Goal: Contribute content

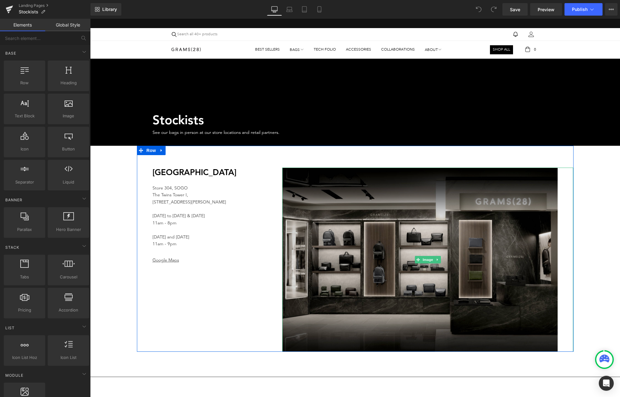
click at [328, 236] on img at bounding box center [427, 259] width 291 height 184
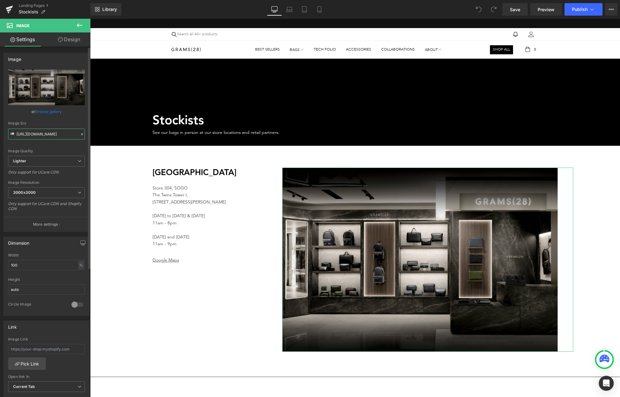
click at [55, 135] on input "[URL][DOMAIN_NAME]" at bounding box center [46, 134] width 77 height 11
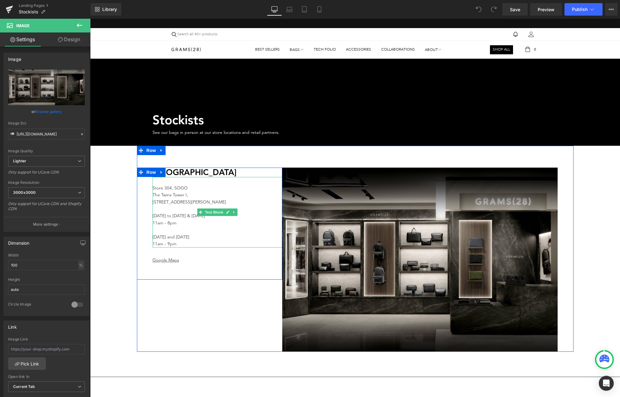
click at [254, 234] on p "[DATE] and [DATE] 11am - 9pm" at bounding box center [218, 241] width 130 height 14
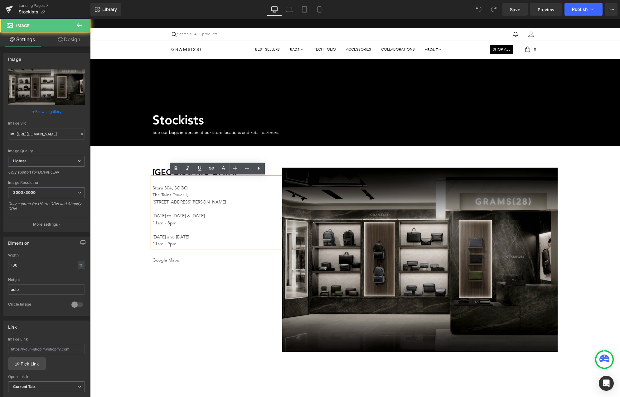
click at [328, 268] on img at bounding box center [427, 259] width 291 height 184
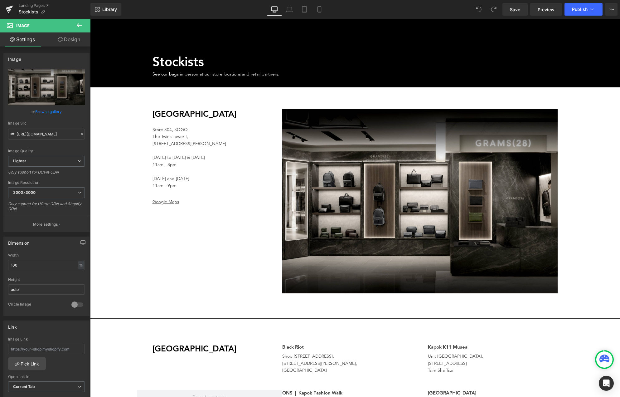
scroll to position [56, 0]
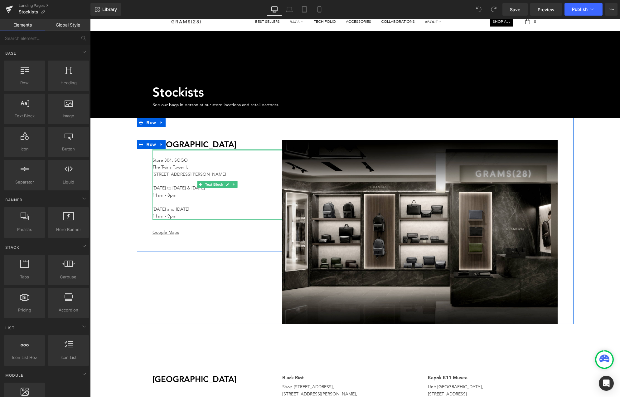
scroll to position [26, 0]
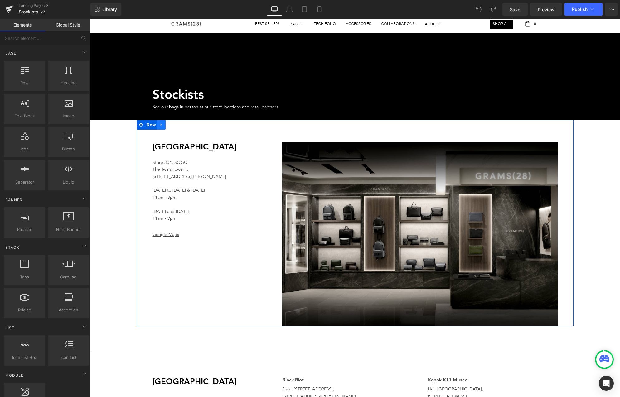
click at [162, 126] on icon at bounding box center [161, 124] width 4 height 5
click at [168, 125] on icon at bounding box center [169, 125] width 4 height 4
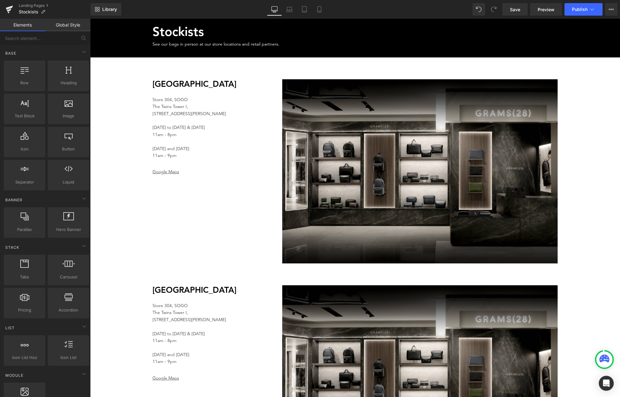
scroll to position [80, 0]
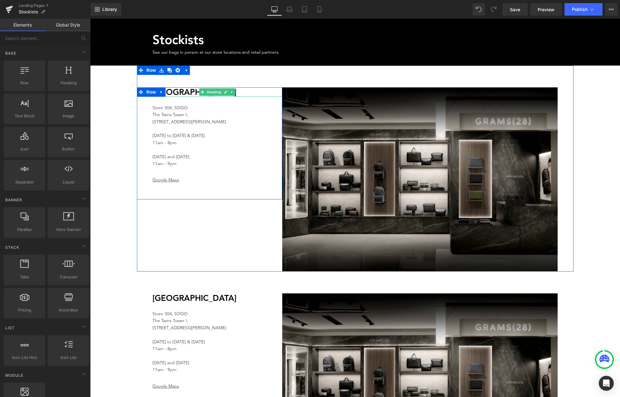
click at [184, 94] on h2 "[GEOGRAPHIC_DATA]" at bounding box center [218, 93] width 130 height 8
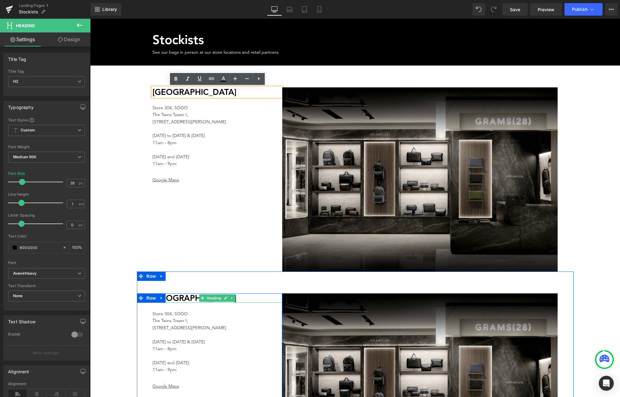
click at [177, 300] on h2 "[GEOGRAPHIC_DATA]" at bounding box center [218, 298] width 130 height 8
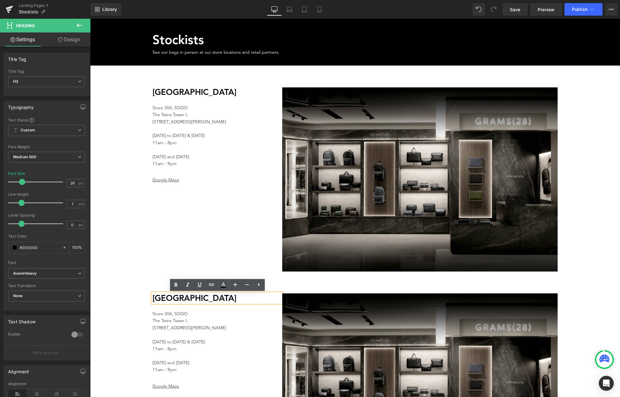
click at [156, 299] on h2 "[GEOGRAPHIC_DATA]" at bounding box center [218, 298] width 130 height 8
click at [154, 299] on h2 "[GEOGRAPHIC_DATA]" at bounding box center [218, 298] width 130 height 8
click at [193, 300] on h2 "[GEOGRAPHIC_DATA]" at bounding box center [218, 298] width 130 height 8
click at [195, 300] on h2 "[GEOGRAPHIC_DATA]" at bounding box center [218, 298] width 130 height 8
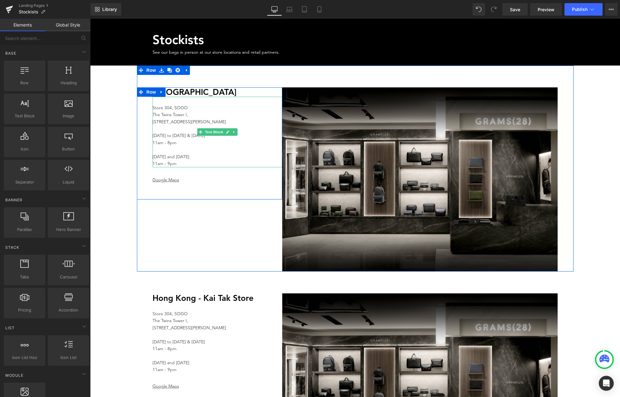
click at [192, 93] on h2 "[GEOGRAPHIC_DATA]" at bounding box center [218, 93] width 130 height 8
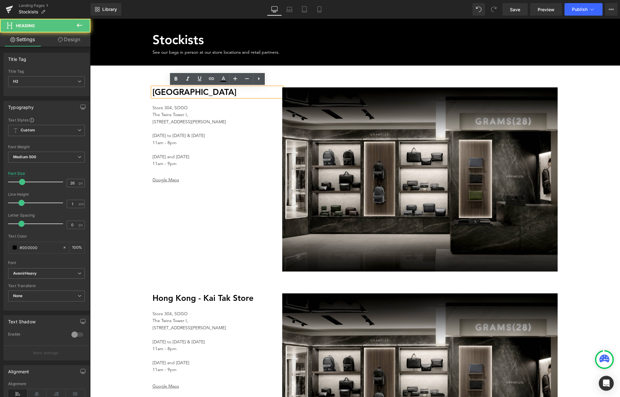
click at [200, 93] on h2 "[GEOGRAPHIC_DATA]" at bounding box center [218, 93] width 130 height 8
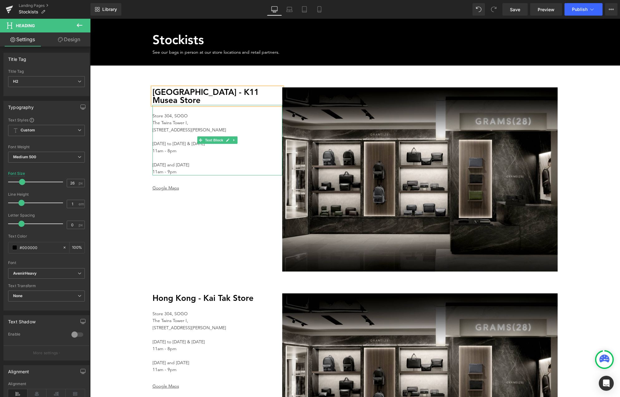
click at [169, 119] on p "The Twins Tower I," at bounding box center [218, 122] width 130 height 7
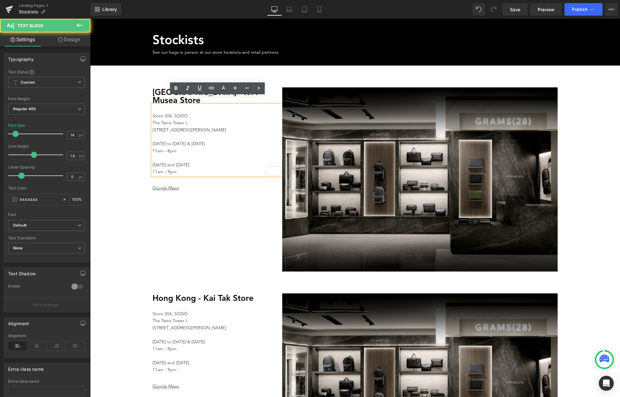
click at [167, 113] on p "Store 304, SOGO" at bounding box center [218, 116] width 130 height 7
click at [153, 113] on p "Store B213, SOGO" at bounding box center [218, 116] width 130 height 7
click at [182, 113] on p "Store B213, SOGO" at bounding box center [218, 116] width 130 height 7
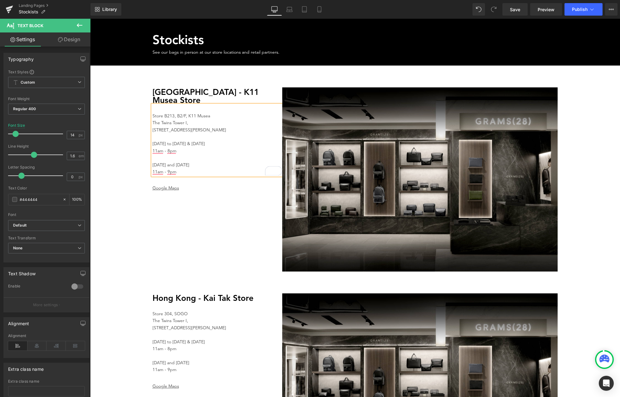
click at [182, 119] on p "The Twins Tower I," at bounding box center [218, 122] width 130 height 7
drag, startPoint x: 187, startPoint y: 114, endPoint x: 153, endPoint y: 114, distance: 34.0
click at [153, 119] on p "The Twins Tower I," at bounding box center [218, 122] width 130 height 7
drag, startPoint x: 188, startPoint y: 108, endPoint x: 209, endPoint y: 108, distance: 21.2
click at [209, 113] on p "Store B213, B2/F, K11 Musea" at bounding box center [218, 116] width 130 height 7
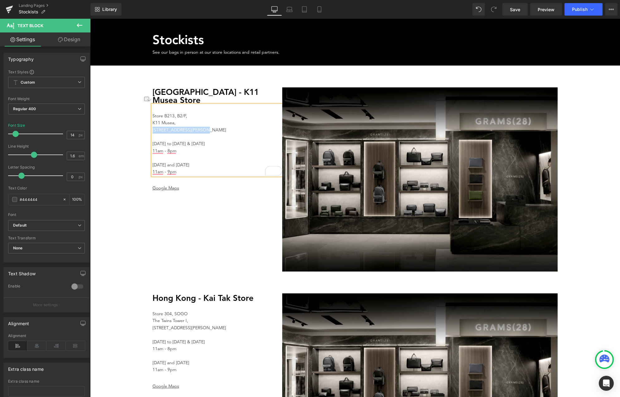
drag, startPoint x: 153, startPoint y: 121, endPoint x: 201, endPoint y: 120, distance: 47.7
click at [201, 127] on p "[STREET_ADDRESS][PERSON_NAME]" at bounding box center [218, 130] width 130 height 7
drag, startPoint x: 166, startPoint y: 121, endPoint x: 221, endPoint y: 119, distance: 55.5
click at [221, 127] on p "[STREET_ADDRESS]" at bounding box center [218, 130] width 130 height 7
copy p "[GEOGRAPHIC_DATA]"
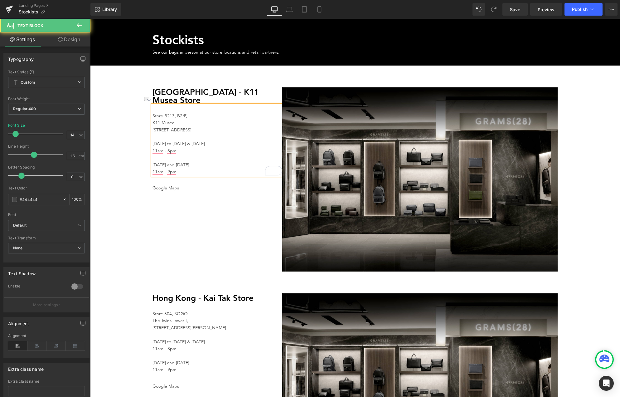
click at [228, 127] on p "[STREET_ADDRESS]" at bounding box center [218, 130] width 130 height 7
click at [181, 140] on p "[DATE] to [DATE] & [DATE]" at bounding box center [218, 143] width 130 height 7
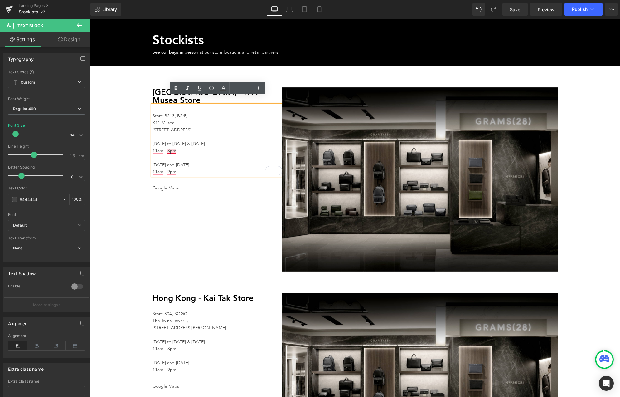
click at [172, 148] on p "11am - 8pm" at bounding box center [218, 151] width 130 height 7
click at [168, 185] on span "Button" at bounding box center [165, 188] width 14 height 7
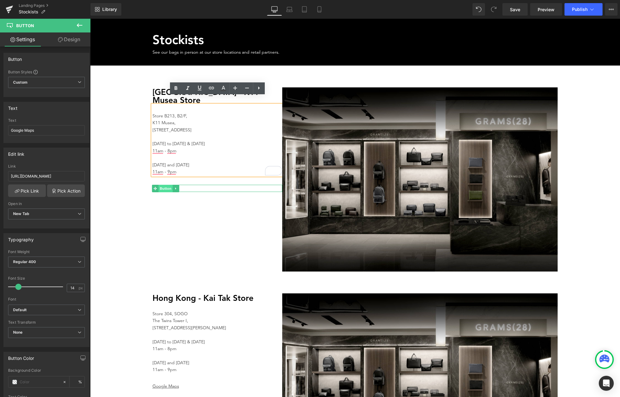
click at [164, 185] on span "Button" at bounding box center [165, 188] width 14 height 7
click at [221, 261] on div "[GEOGRAPHIC_DATA] - K11 Musea Store Heading Store B213, B2/[GEOGRAPHIC_DATA], […" at bounding box center [210, 179] width 146 height 184
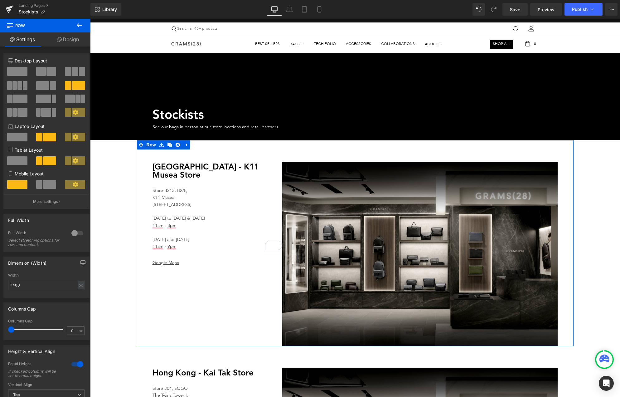
scroll to position [7, 0]
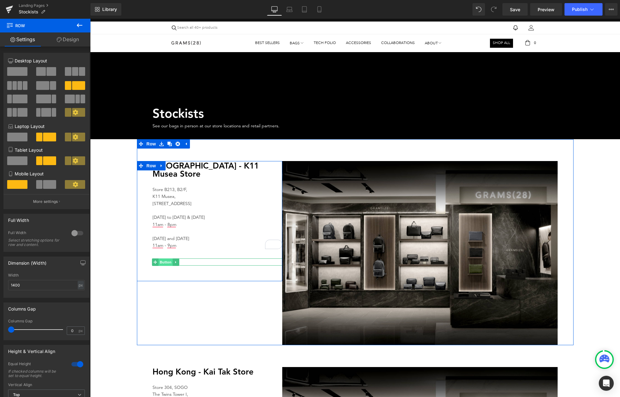
click at [160, 258] on span "Button" at bounding box center [165, 261] width 14 height 7
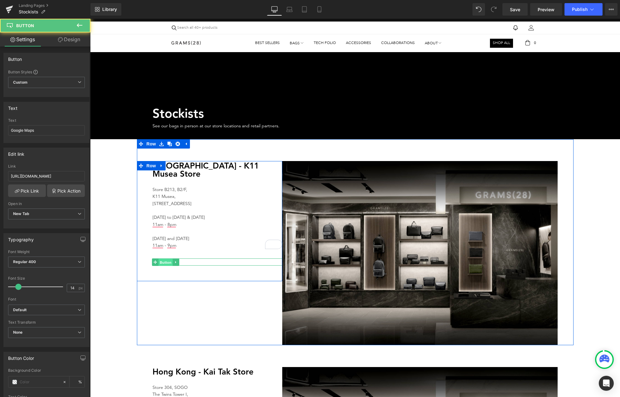
click at [162, 258] on span "Button" at bounding box center [165, 261] width 14 height 7
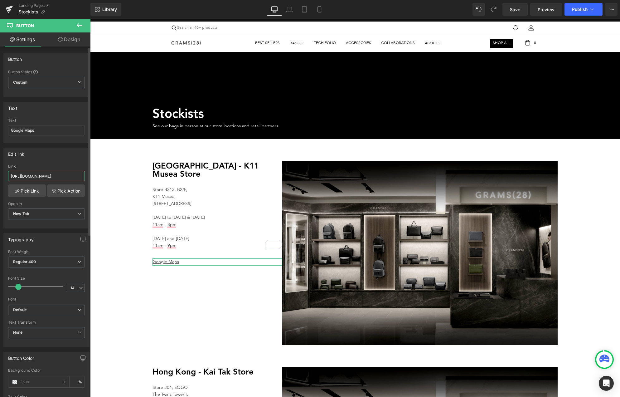
click at [53, 176] on input "[URL][DOMAIN_NAME]" at bounding box center [46, 176] width 77 height 10
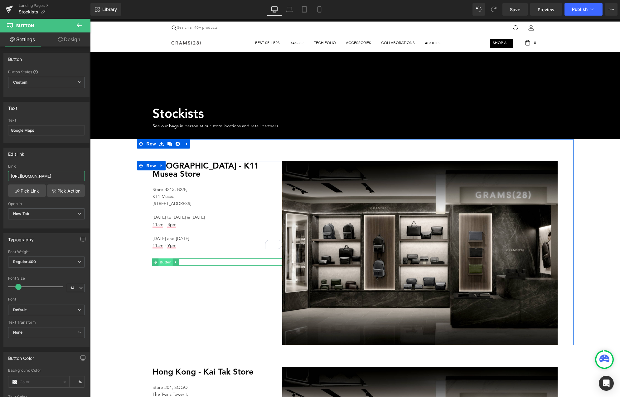
click at [171, 258] on span "Button" at bounding box center [165, 261] width 14 height 7
click at [164, 258] on span "Button" at bounding box center [165, 261] width 14 height 7
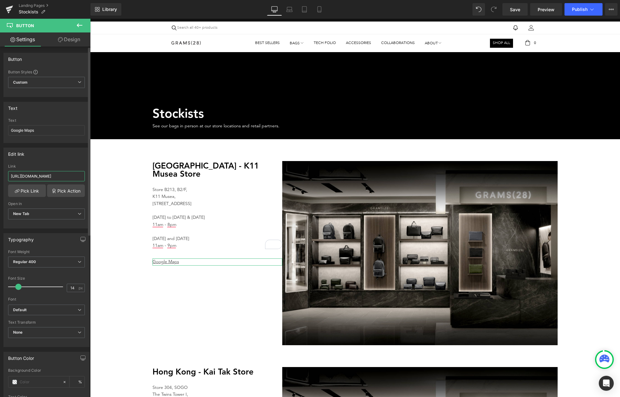
click at [59, 178] on input "[URL][DOMAIN_NAME]" at bounding box center [46, 176] width 77 height 10
click at [58, 176] on input "[URL][DOMAIN_NAME]" at bounding box center [46, 176] width 77 height 10
paste input "4gNGc3adZNQbGkuY6"
type input "[URL][DOMAIN_NAME]"
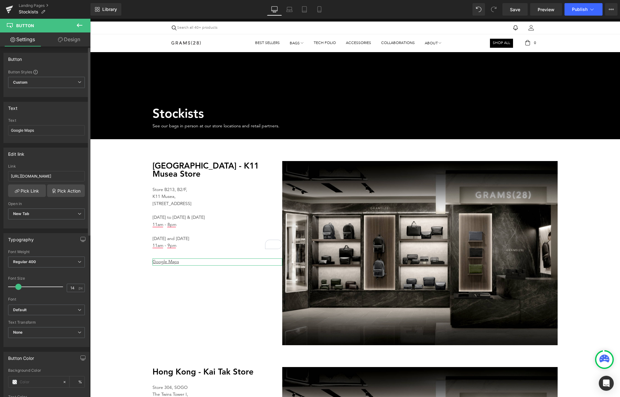
scroll to position [0, 0]
click at [57, 201] on div "[URL][DOMAIN_NAME] Link [URL][DOMAIN_NAME] Pick Link Pick Action Current Tab Ne…" at bounding box center [46, 196] width 85 height 64
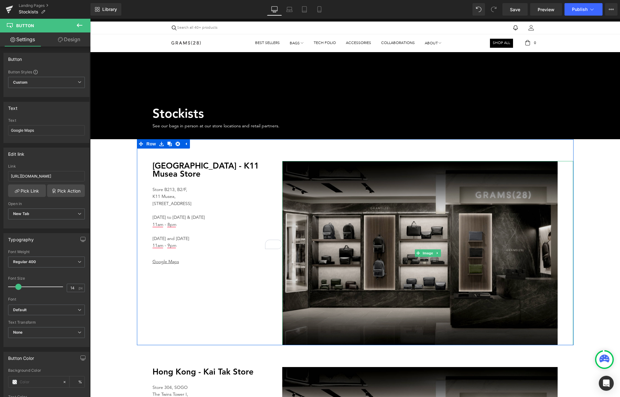
click at [434, 215] on img at bounding box center [427, 253] width 291 height 184
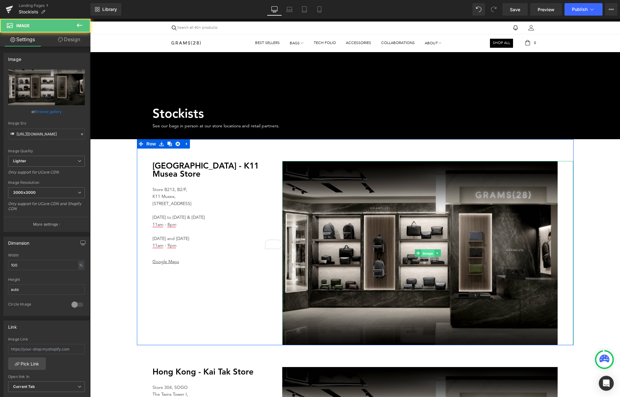
click at [425, 253] on span "Image" at bounding box center [427, 253] width 13 height 7
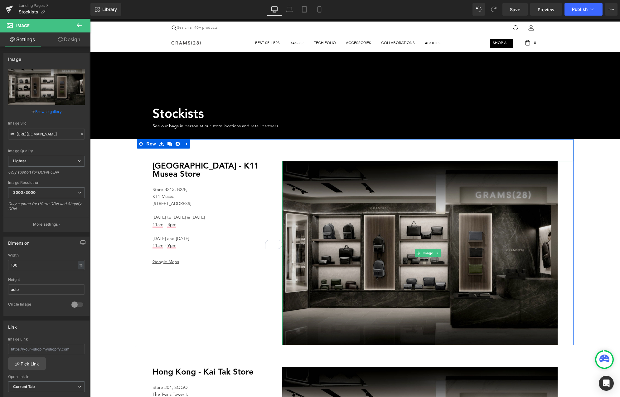
click at [346, 201] on img at bounding box center [427, 253] width 291 height 184
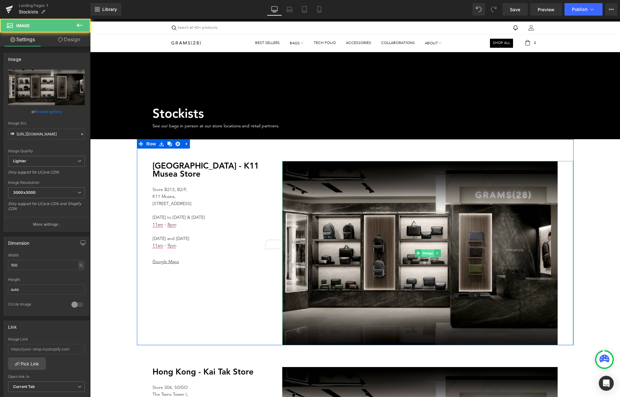
click at [432, 251] on span "Image" at bounding box center [427, 252] width 13 height 7
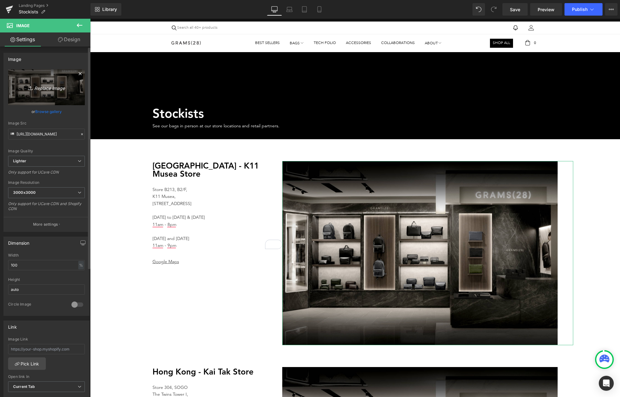
click at [38, 90] on icon "Replace Image" at bounding box center [47, 87] width 50 height 8
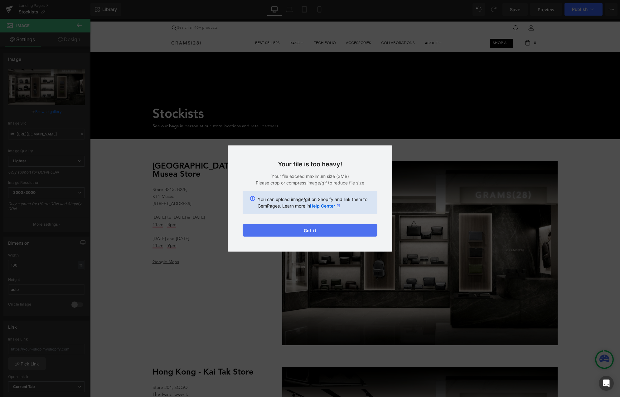
click at [312, 229] on button "Got it" at bounding box center [310, 230] width 135 height 12
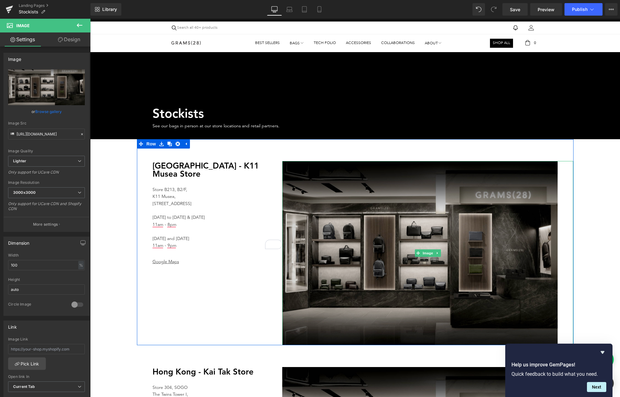
click at [331, 224] on img at bounding box center [427, 253] width 291 height 184
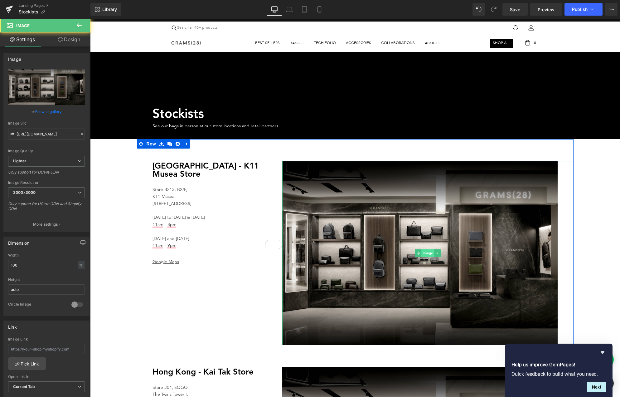
click at [426, 251] on span "Image" at bounding box center [427, 252] width 13 height 7
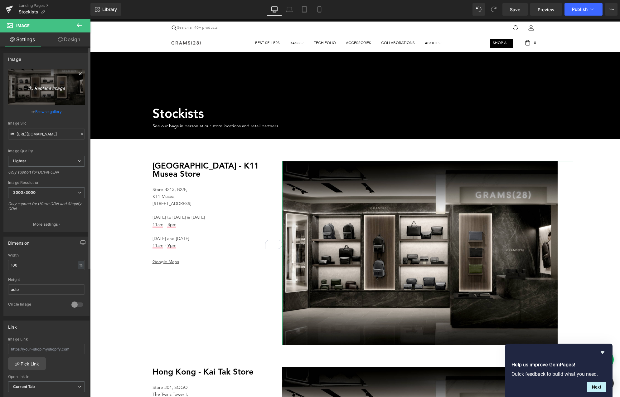
click at [39, 90] on icon "Replace Image" at bounding box center [47, 87] width 50 height 8
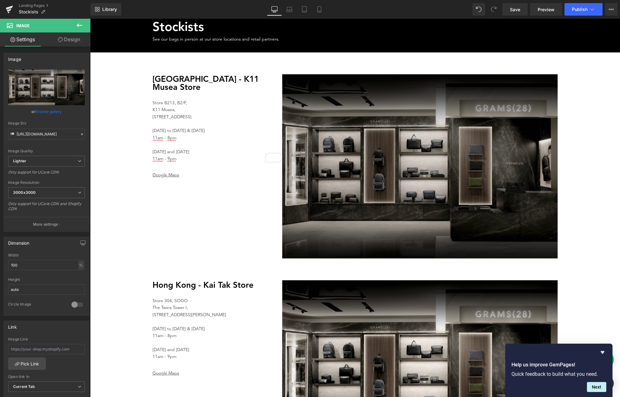
scroll to position [81, 0]
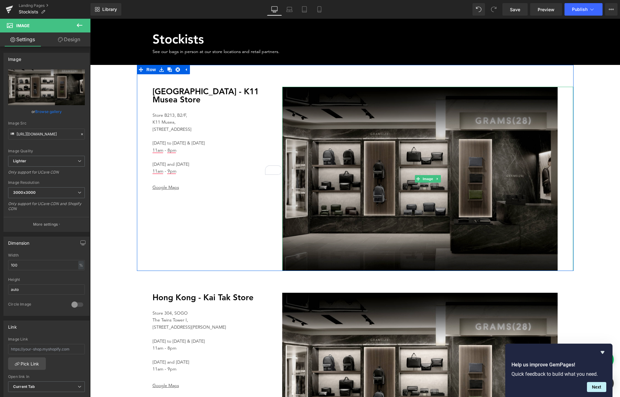
click at [419, 183] on img at bounding box center [427, 179] width 291 height 184
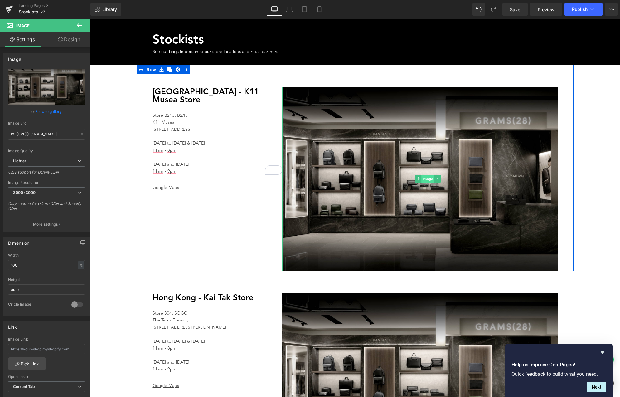
click at [425, 182] on span "Image" at bounding box center [427, 178] width 13 height 7
click at [430, 181] on span "Image" at bounding box center [427, 178] width 13 height 7
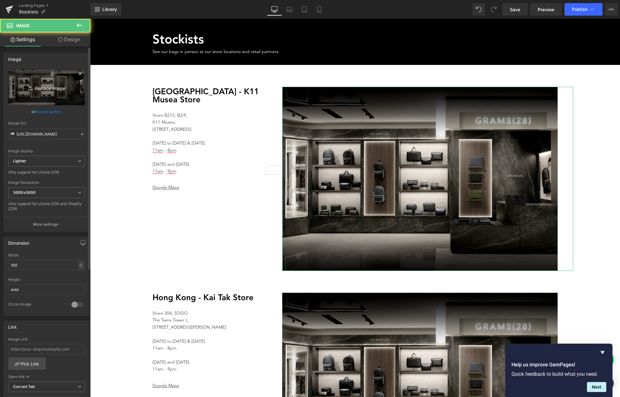
click at [46, 84] on icon "Replace Image" at bounding box center [47, 87] width 50 height 8
type input "C:\fakepath\IMG_6729_2000x1336.jpg"
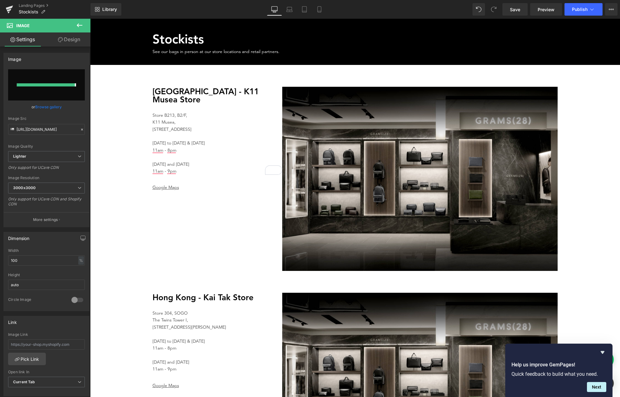
type input "[URL][DOMAIN_NAME]"
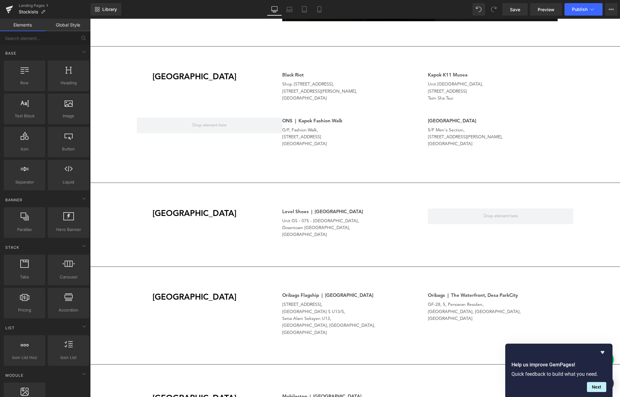
scroll to position [536, 0]
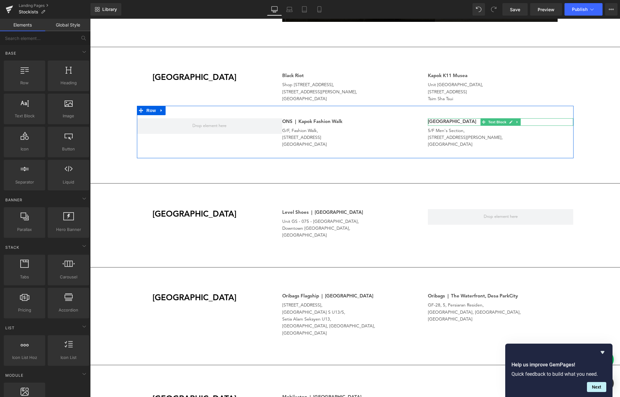
click at [449, 123] on p "[GEOGRAPHIC_DATA]" at bounding box center [501, 121] width 146 height 7
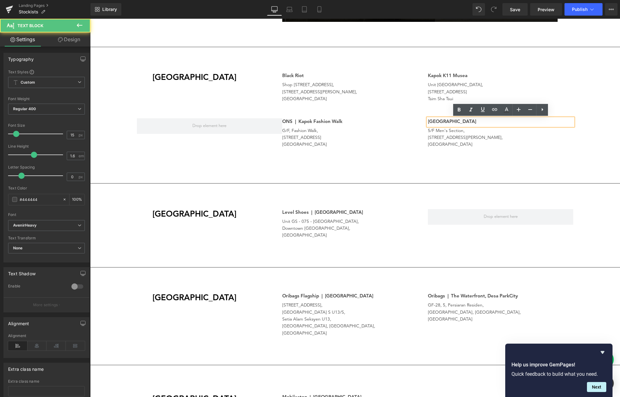
click at [454, 148] on div "ONS | Kapok Fashion Walk Text Block G/F, Fashion Walk, [STREET_ADDRESS][GEOGRAP…" at bounding box center [355, 132] width 437 height 53
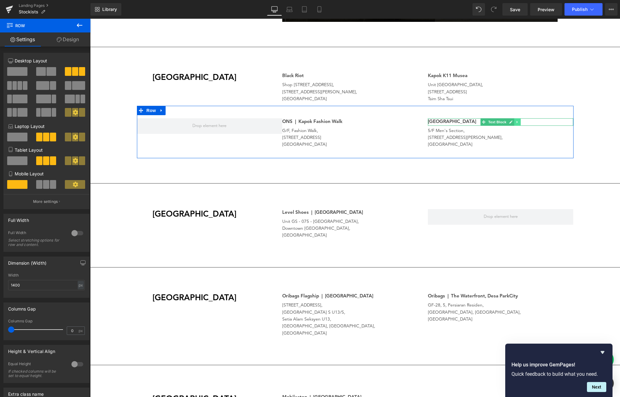
click at [517, 121] on icon at bounding box center [517, 122] width 1 height 2
click at [520, 121] on icon at bounding box center [520, 122] width 3 height 4
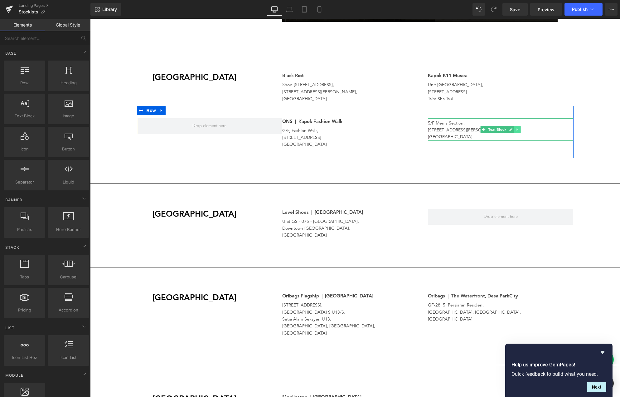
click at [517, 129] on icon at bounding box center [517, 129] width 1 height 2
click at [519, 129] on icon at bounding box center [520, 129] width 3 height 3
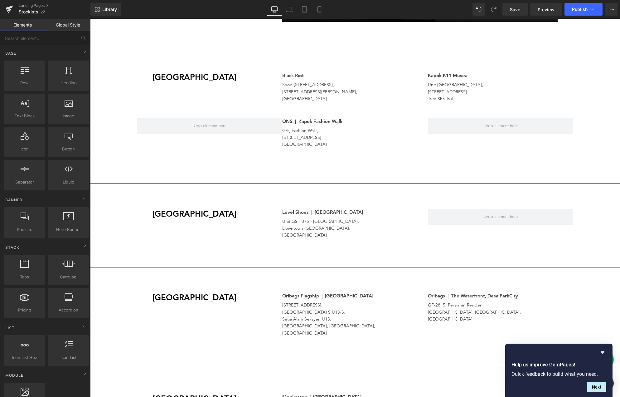
click at [407, 176] on div "Stockists Heading See our bags in person at our store locations and retail part…" at bounding box center [355, 155] width 530 height 1265
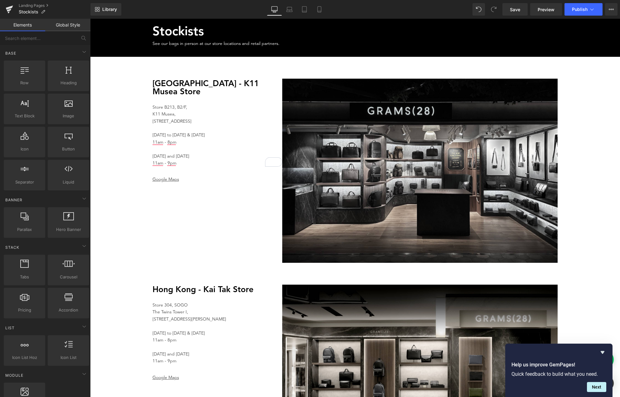
scroll to position [87, 0]
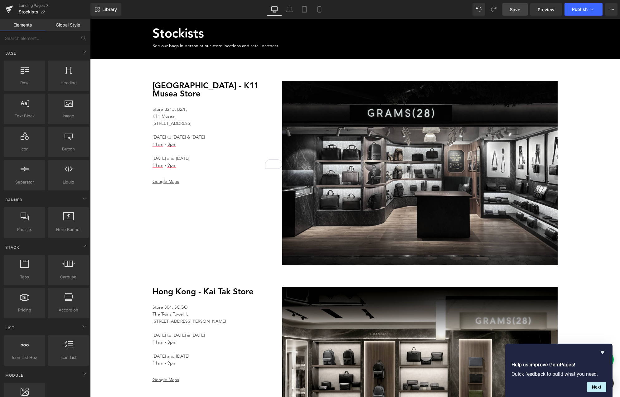
click at [517, 6] on span "Save" at bounding box center [515, 9] width 10 height 7
click at [585, 9] on span "Publish" at bounding box center [580, 9] width 16 height 5
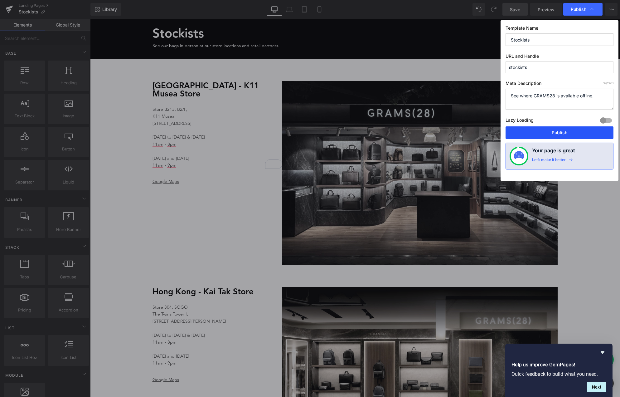
click at [550, 128] on button "Publish" at bounding box center [560, 132] width 108 height 12
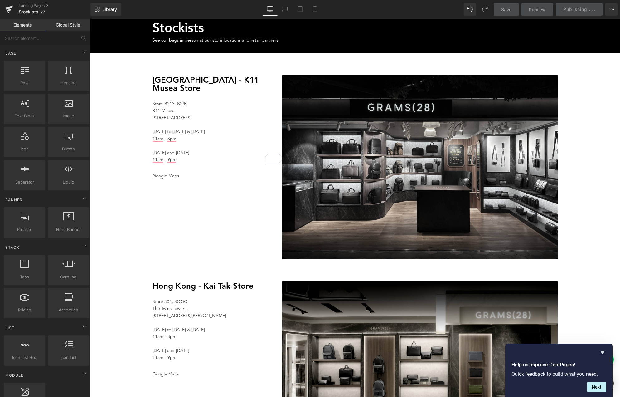
scroll to position [42, 0]
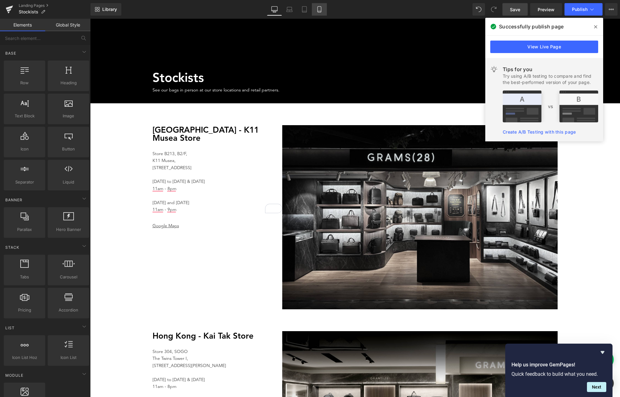
click at [318, 11] on icon at bounding box center [319, 11] width 3 height 0
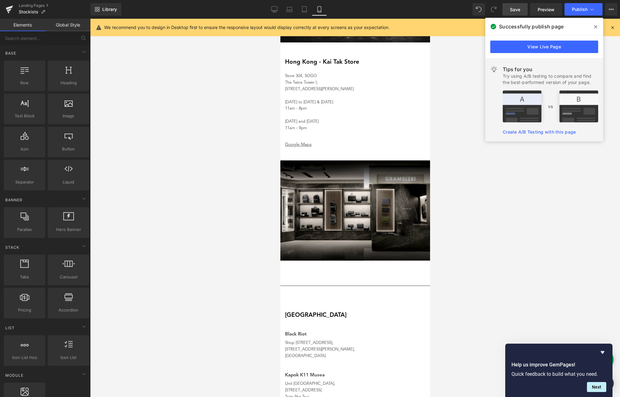
scroll to position [0, 0]
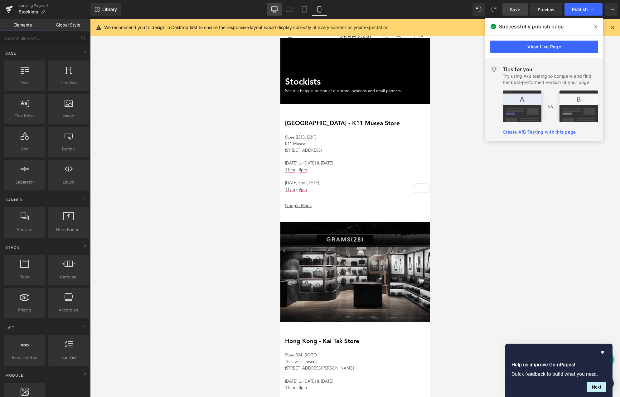
click at [273, 7] on icon at bounding box center [274, 9] width 6 height 6
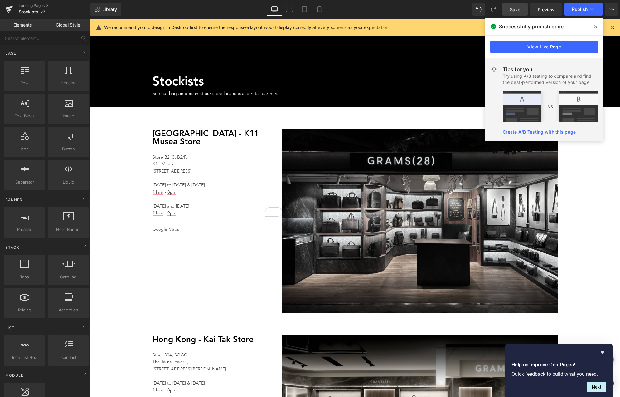
scroll to position [40, 0]
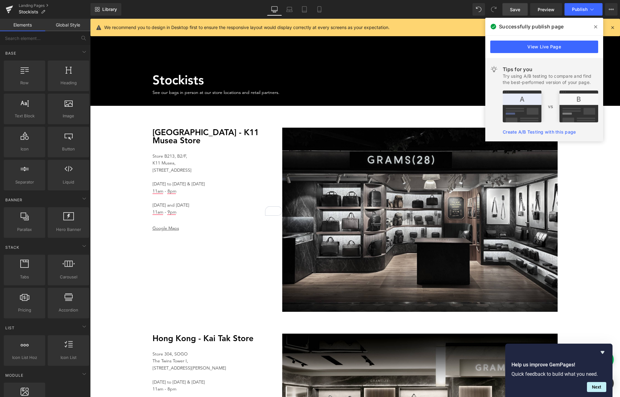
click at [598, 31] on span at bounding box center [596, 27] width 10 height 10
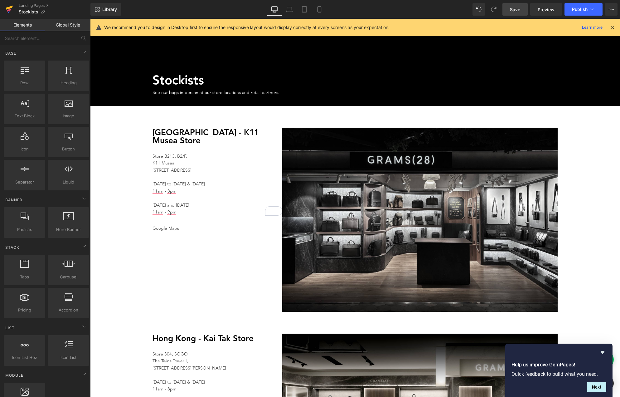
click at [11, 11] on icon at bounding box center [9, 10] width 7 height 16
